Goal: Information Seeking & Learning: Learn about a topic

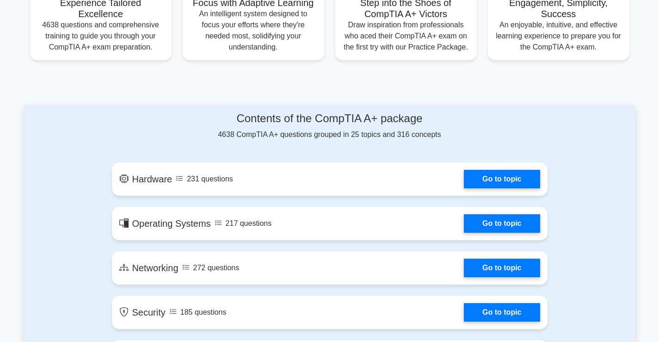
scroll to position [370, 0]
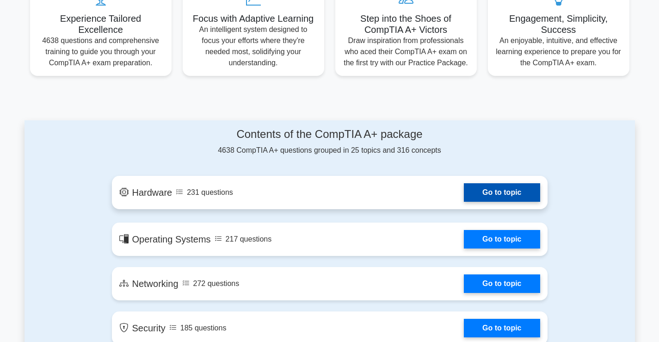
click at [480, 195] on link "Go to topic" at bounding box center [502, 192] width 76 height 18
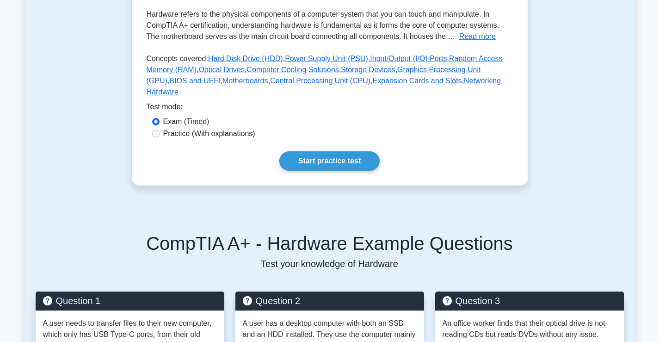
scroll to position [185, 0]
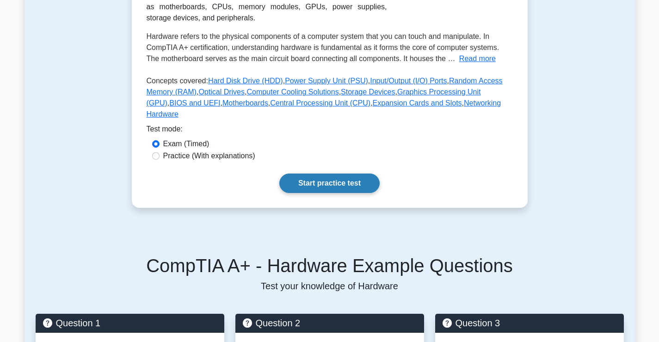
click at [338, 175] on link "Start practice test" at bounding box center [329, 182] width 100 height 19
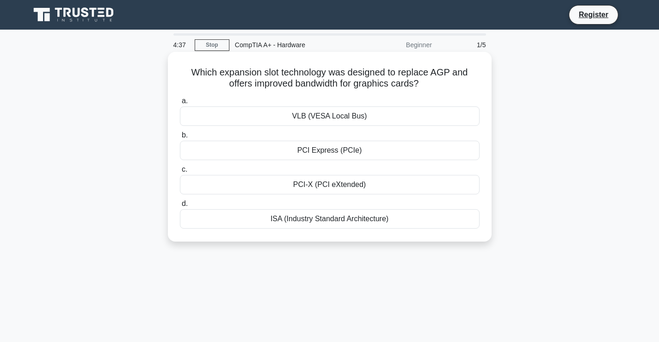
click at [347, 187] on div "PCI-X (PCI eXtended)" at bounding box center [330, 184] width 300 height 19
click at [180, 172] on input "c. PCI-X (PCI eXtended)" at bounding box center [180, 169] width 0 height 6
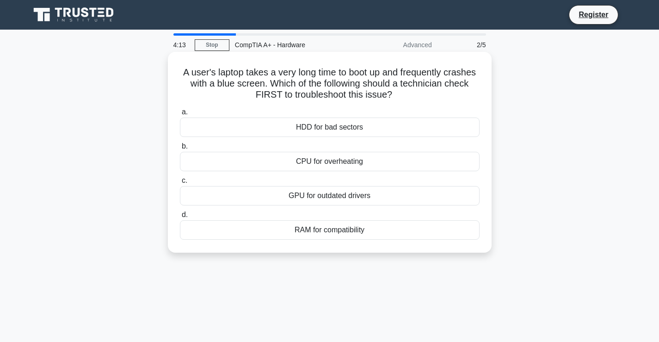
click at [354, 198] on div "GPU for outdated drivers" at bounding box center [330, 195] width 300 height 19
click at [180, 184] on input "c. GPU for outdated drivers" at bounding box center [180, 181] width 0 height 6
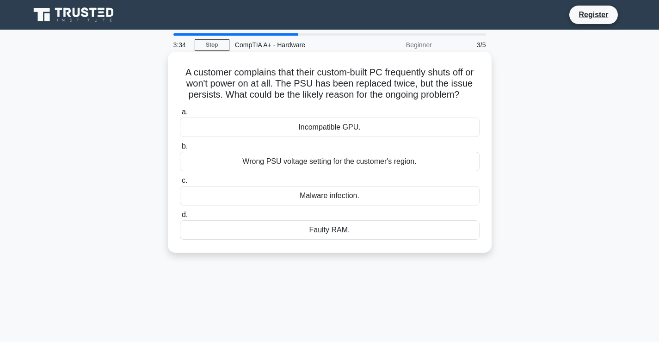
click at [347, 129] on div "Incompatible GPU." at bounding box center [330, 126] width 300 height 19
click at [180, 115] on input "a. Incompatible GPU." at bounding box center [180, 112] width 0 height 6
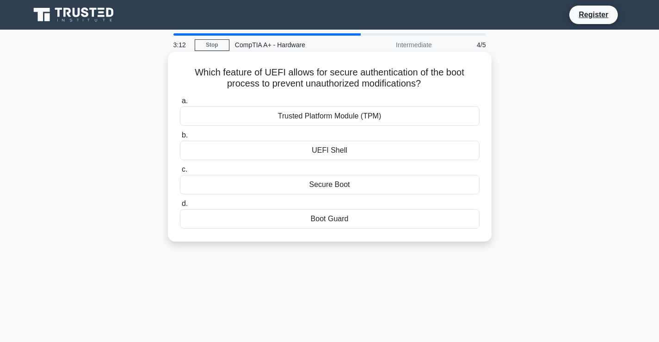
click at [322, 184] on div "Secure Boot" at bounding box center [330, 184] width 300 height 19
click at [180, 172] on input "c. Secure Boot" at bounding box center [180, 169] width 0 height 6
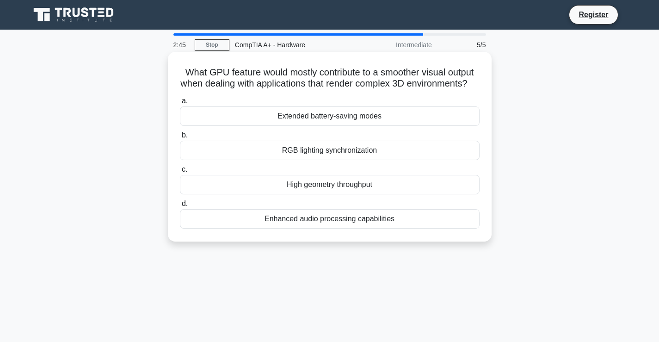
click at [281, 194] on div "High geometry throughput" at bounding box center [330, 184] width 300 height 19
click at [180, 172] on input "c. High geometry throughput" at bounding box center [180, 169] width 0 height 6
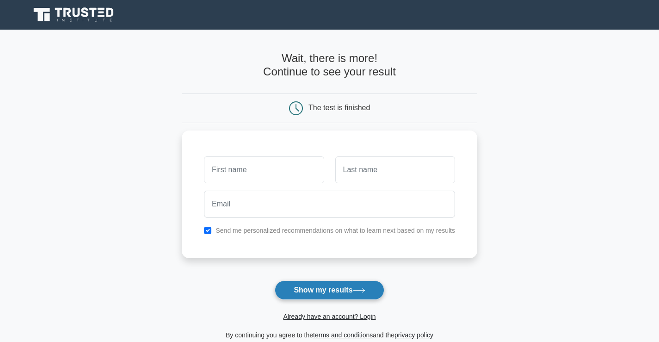
click at [360, 289] on icon at bounding box center [359, 290] width 12 height 5
click at [623, 212] on main "Wait, there is more! Continue to see your result The test is finished and the" at bounding box center [329, 196] width 659 height 333
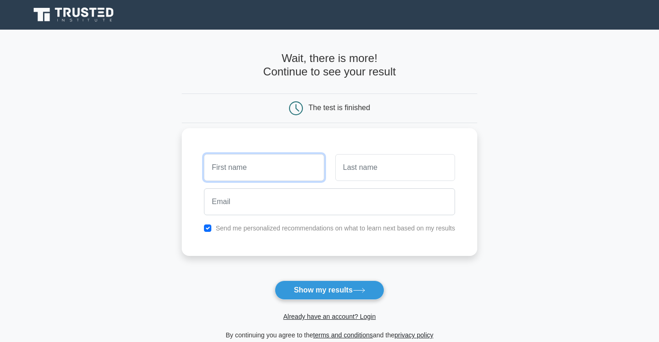
click at [255, 166] on input "text" at bounding box center [264, 167] width 120 height 27
type input "kwannie"
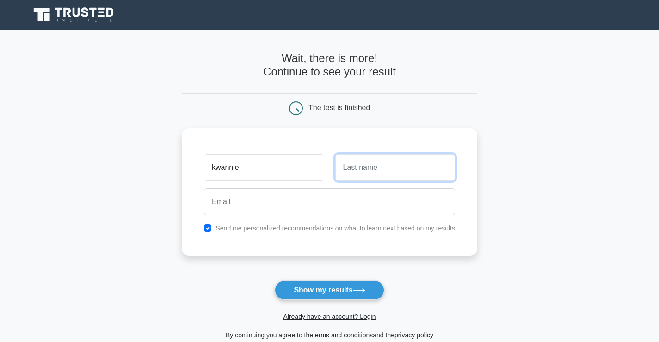
click at [362, 173] on input "text" at bounding box center [395, 167] width 120 height 27
type input "lucas"
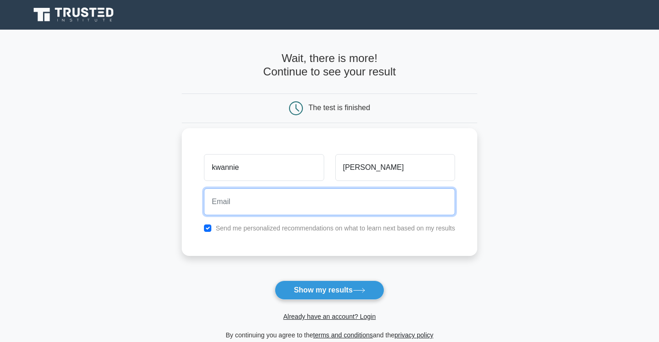
click at [355, 191] on input "email" at bounding box center [329, 201] width 251 height 27
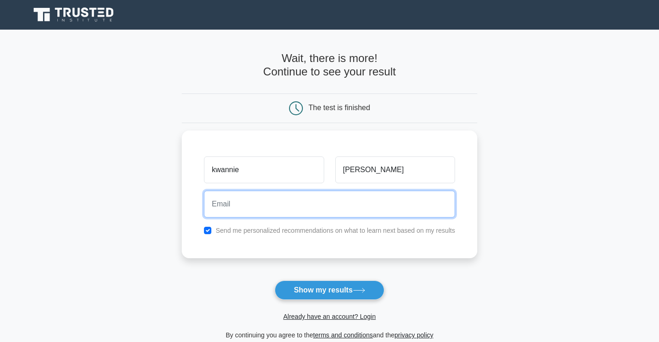
type input "kwannie888@gmail.com"
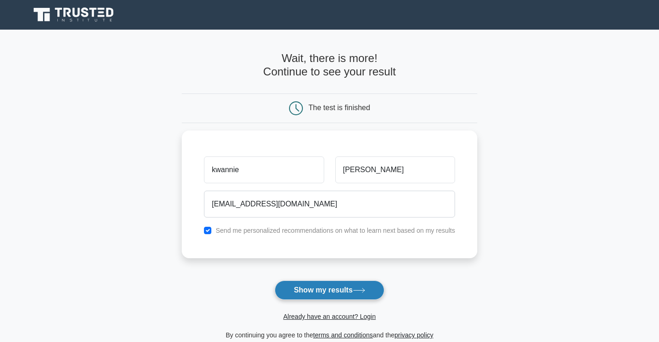
click at [350, 296] on button "Show my results" at bounding box center [329, 289] width 109 height 19
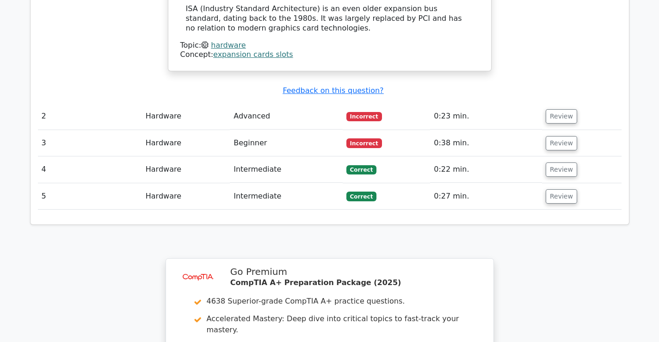
scroll to position [1156, 0]
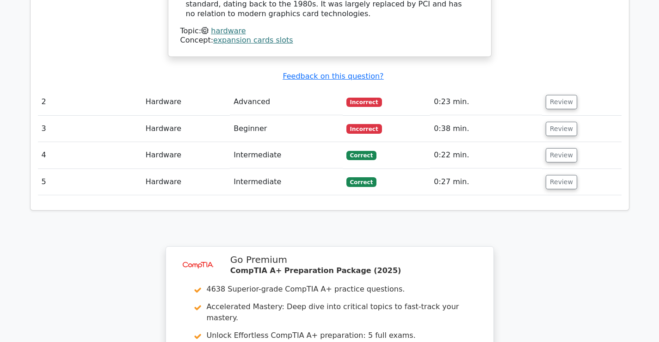
click at [361, 98] on span "Incorrect" at bounding box center [364, 102] width 36 height 9
click at [558, 95] on button "Review" at bounding box center [561, 102] width 31 height 14
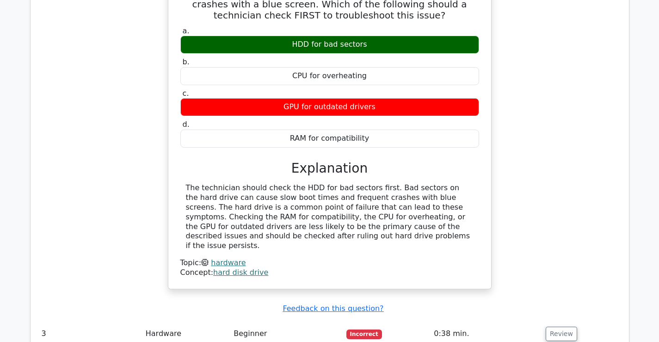
scroll to position [1434, 0]
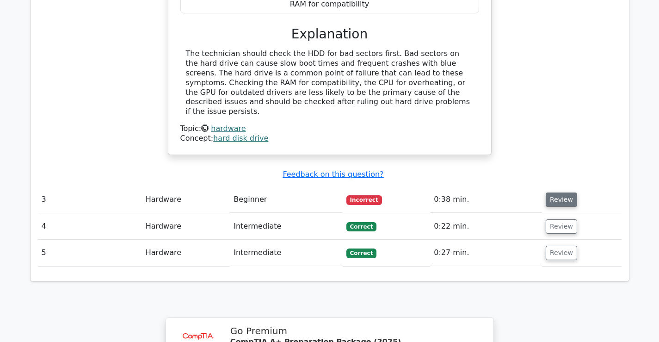
click at [558, 192] on button "Review" at bounding box center [561, 199] width 31 height 14
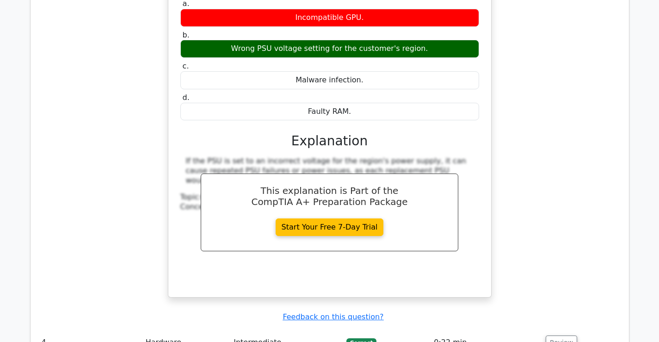
scroll to position [1804, 0]
